Goal: Navigation & Orientation: Find specific page/section

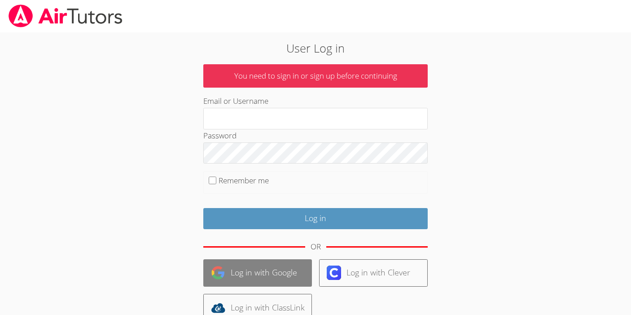
click at [272, 278] on link "Log in with Google" at bounding box center [257, 272] width 109 height 27
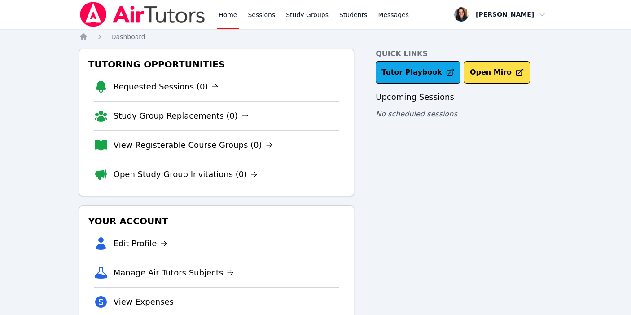
click at [168, 88] on link "Requested Sessions (0)" at bounding box center [167, 86] width 106 height 13
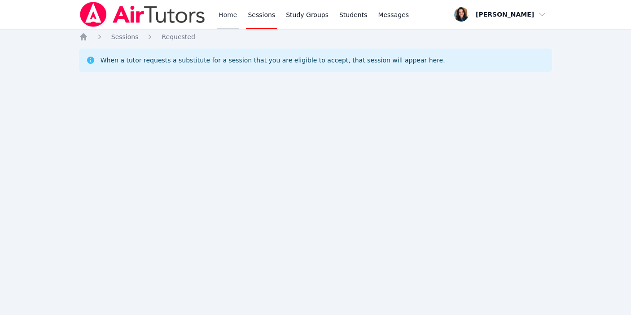
click at [226, 17] on link "Home" at bounding box center [228, 14] width 22 height 29
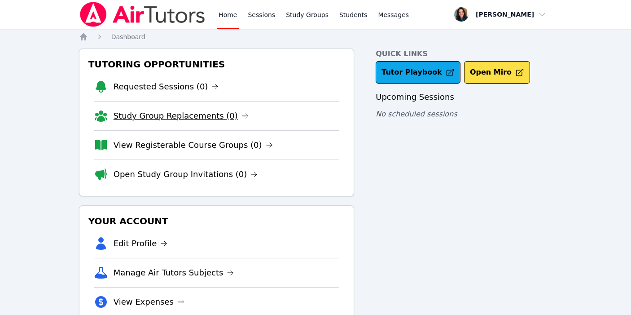
click at [193, 121] on link "Study Group Replacements (0)" at bounding box center [181, 116] width 135 height 13
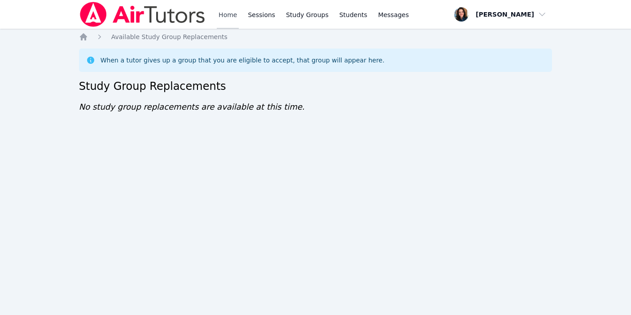
click at [234, 19] on link "Home" at bounding box center [228, 14] width 22 height 29
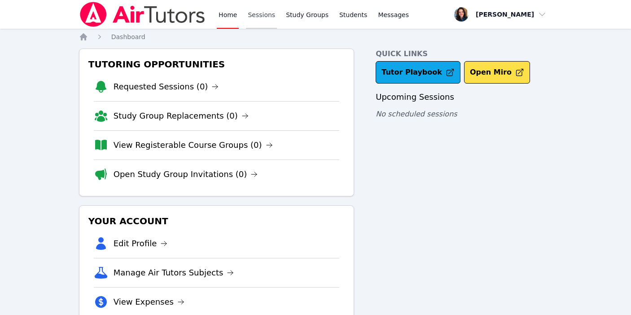
click at [256, 12] on link "Sessions" at bounding box center [261, 14] width 31 height 29
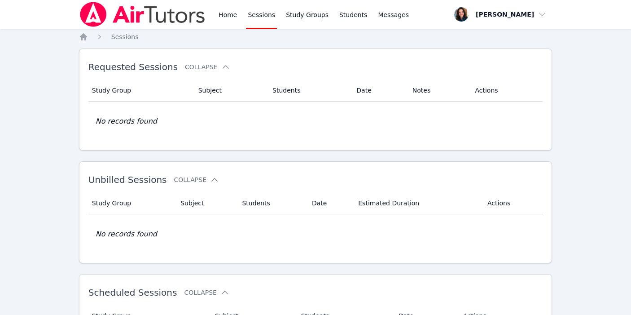
click at [194, 15] on img at bounding box center [142, 14] width 127 height 25
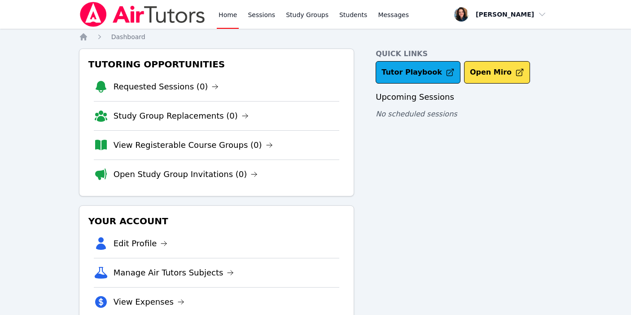
click at [147, 20] on img at bounding box center [142, 14] width 127 height 25
click at [116, 20] on img at bounding box center [142, 14] width 127 height 25
click at [85, 15] on img at bounding box center [142, 14] width 127 height 25
click at [269, 12] on link "Sessions" at bounding box center [261, 14] width 31 height 29
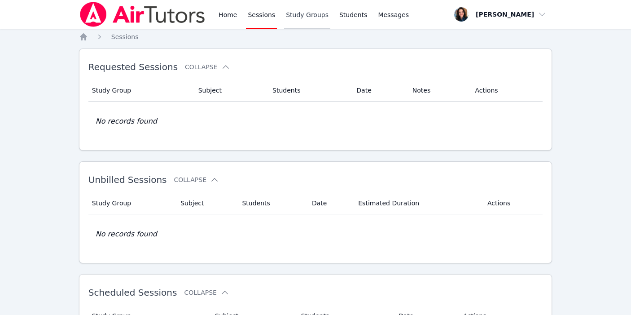
click at [304, 11] on link "Study Groups" at bounding box center [307, 14] width 46 height 29
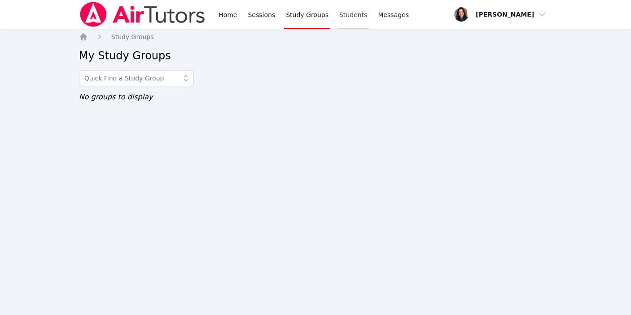
click at [344, 23] on link "Students" at bounding box center [353, 14] width 31 height 29
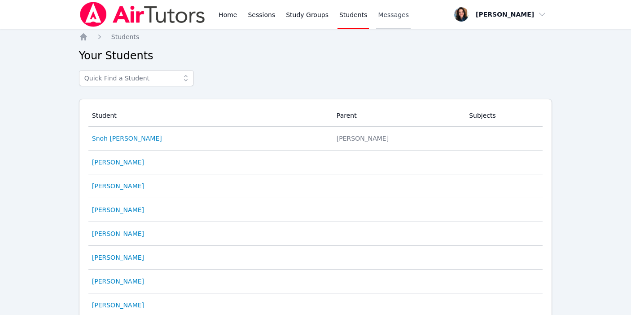
click at [382, 25] on link "Messages" at bounding box center [393, 14] width 35 height 29
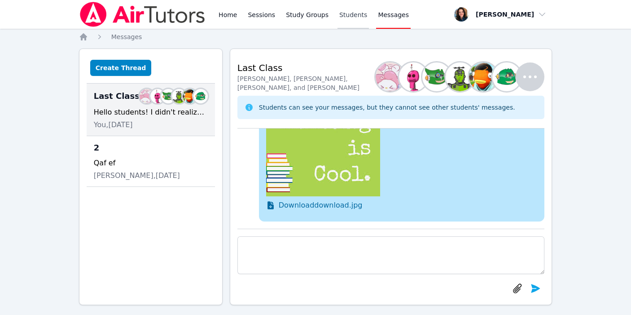
click at [339, 18] on link "Students" at bounding box center [353, 14] width 31 height 29
